Goal: Task Accomplishment & Management: Manage account settings

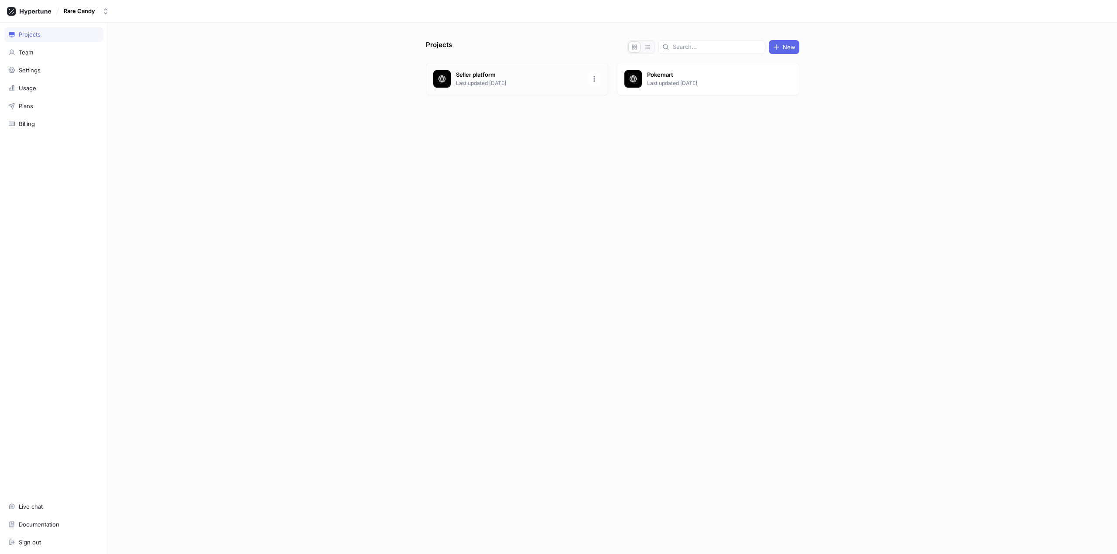
click at [499, 82] on p "Last updated [DATE]" at bounding box center [519, 83] width 126 height 8
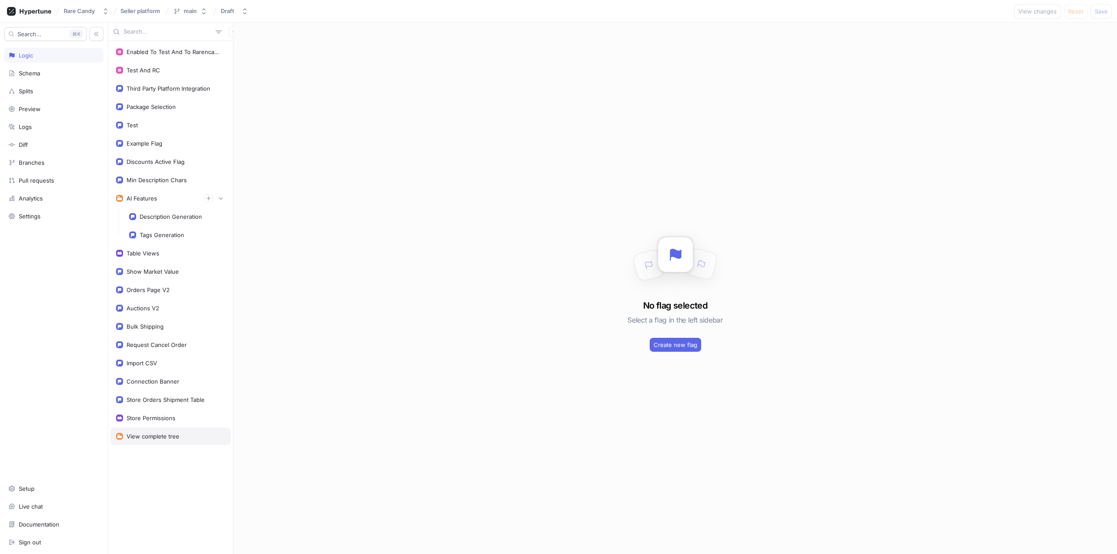
click at [169, 443] on div "View complete tree" at bounding box center [170, 436] width 120 height 17
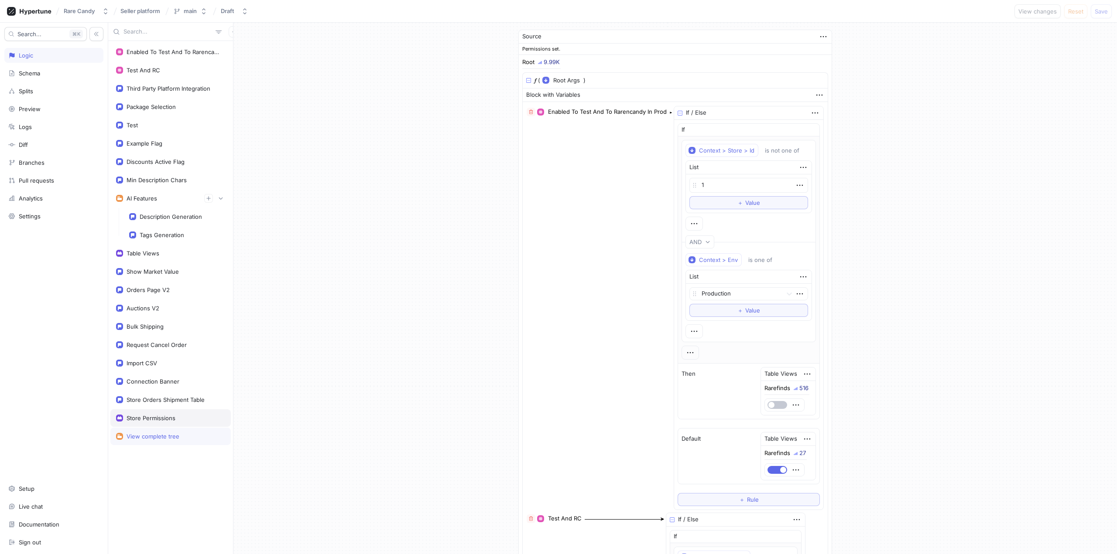
click at [168, 420] on div "Store Permissions" at bounding box center [150, 418] width 49 height 7
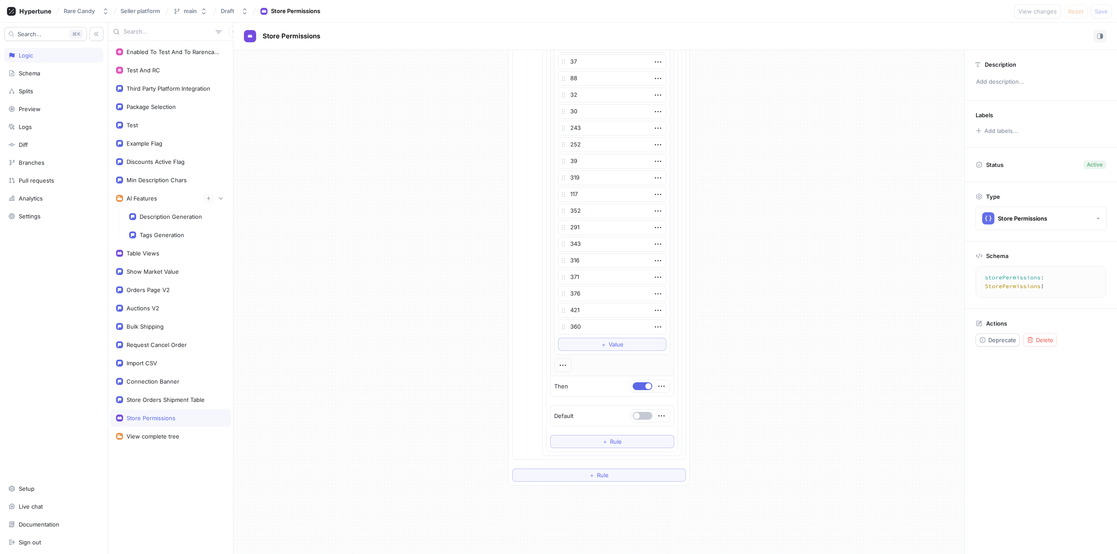
scroll to position [1919, 0]
click at [596, 311] on button "＋ Value" at bounding box center [612, 313] width 108 height 13
click at [576, 311] on textarea at bounding box center [612, 312] width 108 height 15
type textarea "x"
type textarea "4"
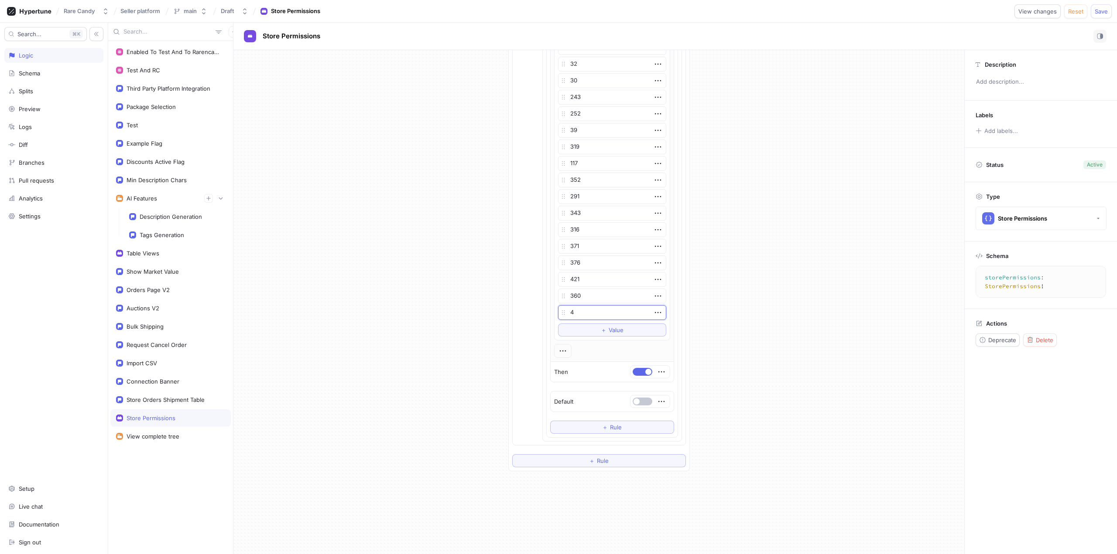
type textarea "x"
type textarea "40"
type textarea "x"
type textarea "406"
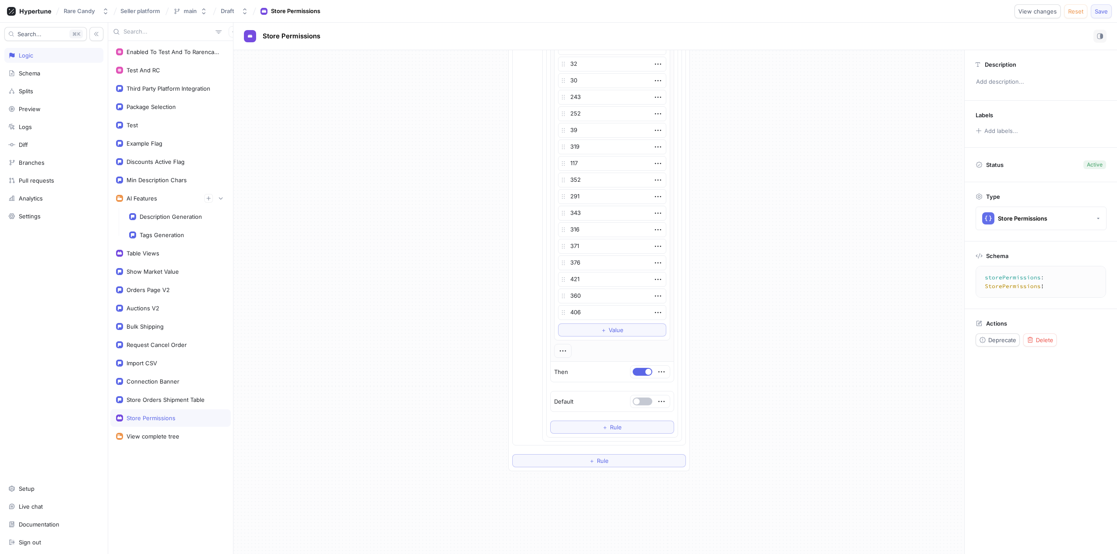
click at [1097, 14] on span "Save" at bounding box center [1100, 11] width 13 height 5
type textarea "x"
